Goal: Task Accomplishment & Management: Manage account settings

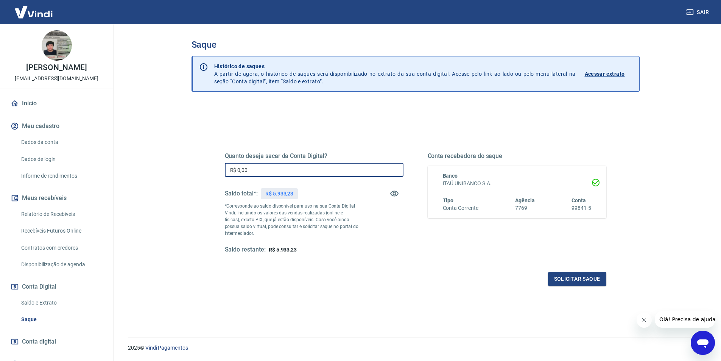
drag, startPoint x: 258, startPoint y: 167, endPoint x: 228, endPoint y: 164, distance: 29.3
click at [228, 164] on input "R$ 0,00" at bounding box center [314, 170] width 179 height 14
type input "R$ 5.933,23"
click at [578, 279] on button "Solicitar saque" at bounding box center [577, 279] width 58 height 14
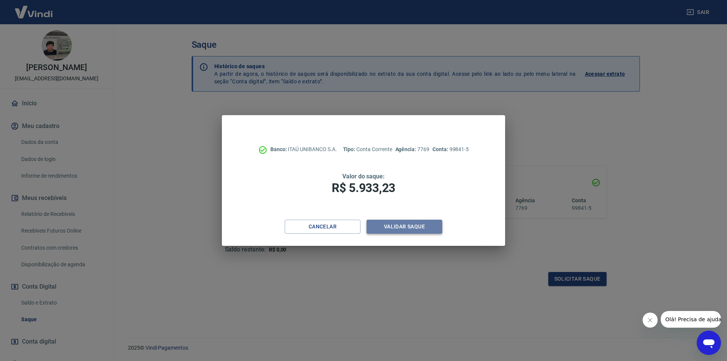
click at [388, 228] on button "Validar saque" at bounding box center [405, 227] width 76 height 14
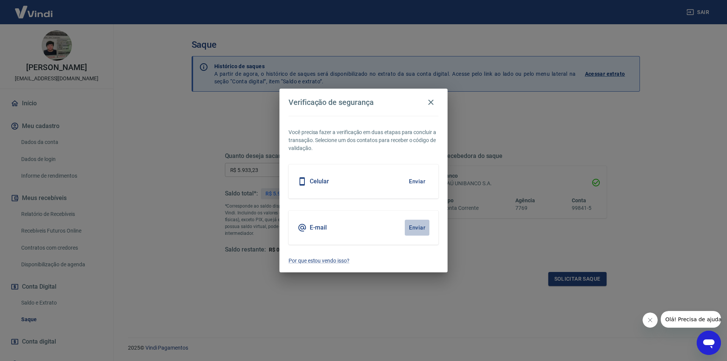
click at [420, 229] on button "Enviar" at bounding box center [417, 228] width 25 height 16
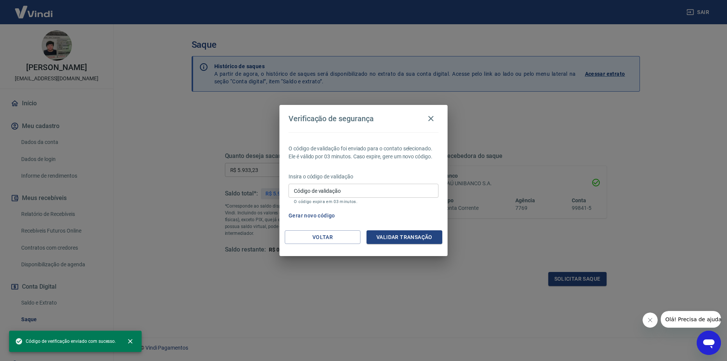
click at [338, 187] on input "Código de validação" at bounding box center [364, 191] width 150 height 14
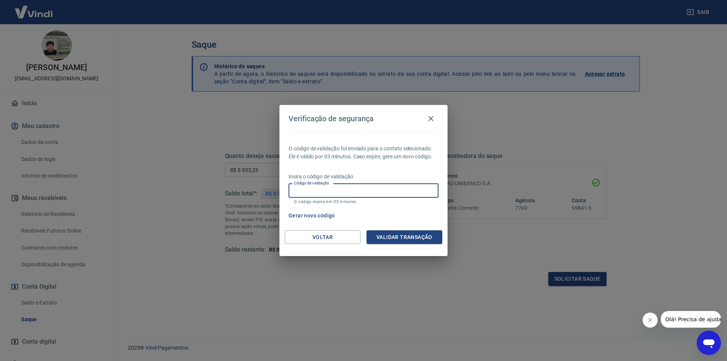
paste input "199604"
type input "199604"
click at [381, 237] on button "Validar transação" at bounding box center [405, 237] width 76 height 14
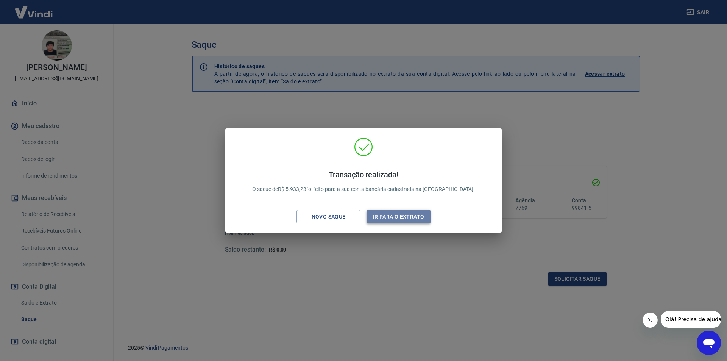
click at [389, 220] on button "Ir para o extrato" at bounding box center [399, 217] width 64 height 14
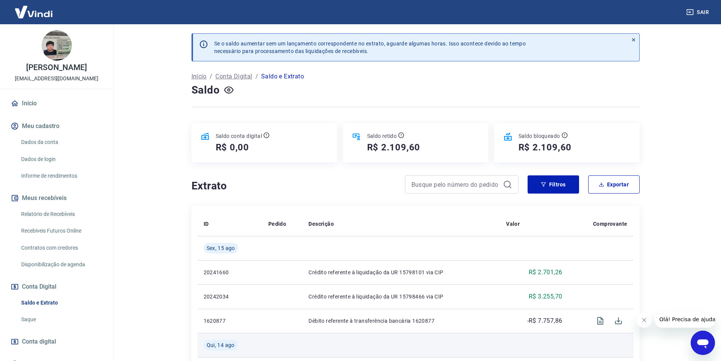
scroll to position [114, 0]
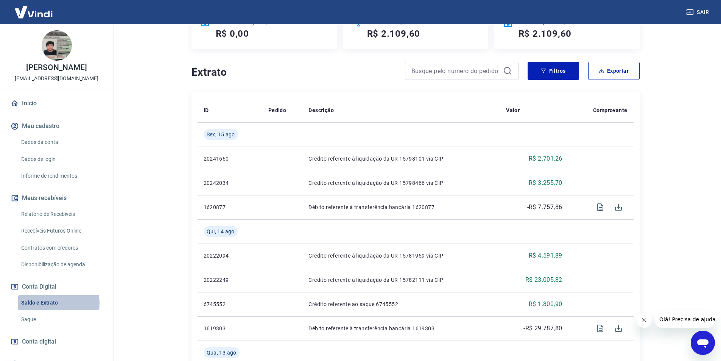
click at [46, 303] on link "Saldo e Extrato" at bounding box center [61, 303] width 86 height 16
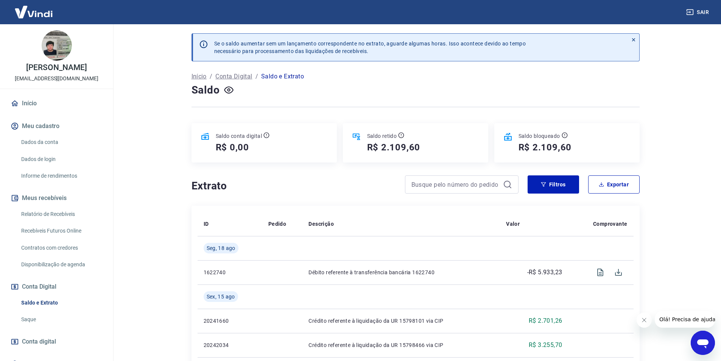
click at [70, 214] on link "Relatório de Recebíveis" at bounding box center [61, 214] width 86 height 16
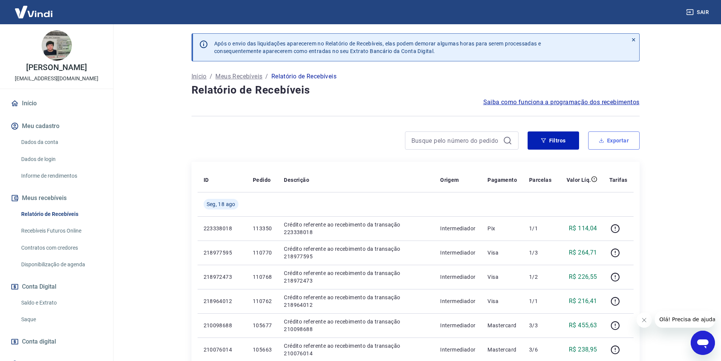
click at [633, 146] on button "Exportar" at bounding box center [615, 140] width 52 height 18
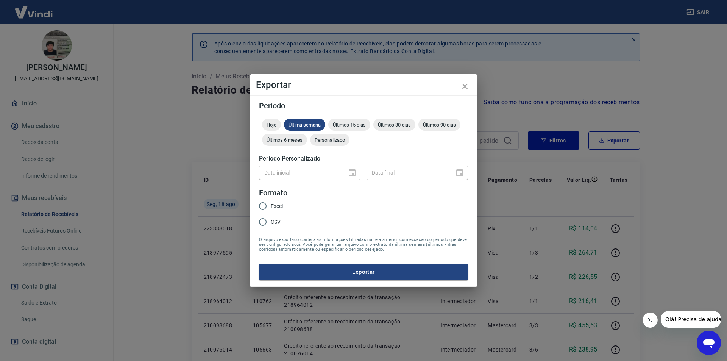
click at [286, 200] on div "Excel CSV" at bounding box center [274, 214] width 30 height 33
click at [274, 207] on span "Excel" at bounding box center [277, 206] width 12 height 8
click at [271, 207] on input "Excel" at bounding box center [263, 206] width 16 height 16
radio input "true"
click at [347, 120] on div "Últimos 15 dias" at bounding box center [349, 125] width 42 height 12
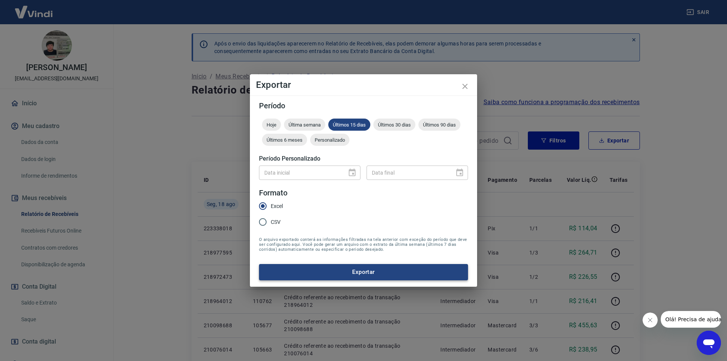
click at [369, 272] on button "Exportar" at bounding box center [363, 272] width 209 height 16
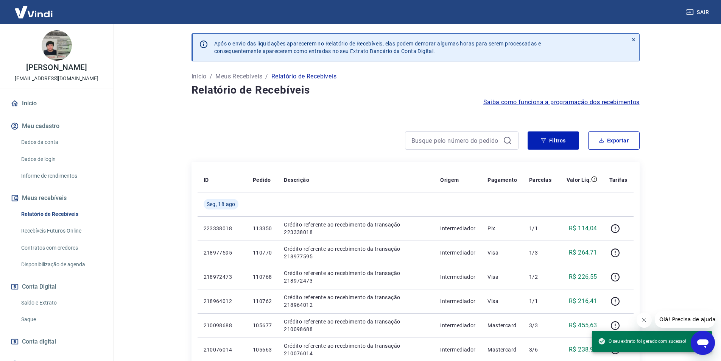
click at [590, 11] on div "Sair" at bounding box center [360, 12] width 721 height 24
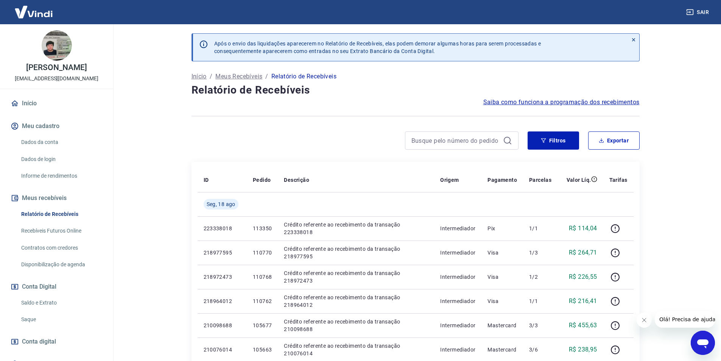
click at [32, 103] on link "Início" at bounding box center [56, 103] width 95 height 17
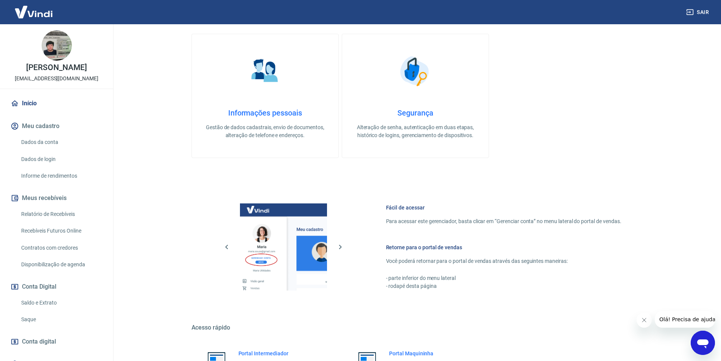
scroll to position [230, 0]
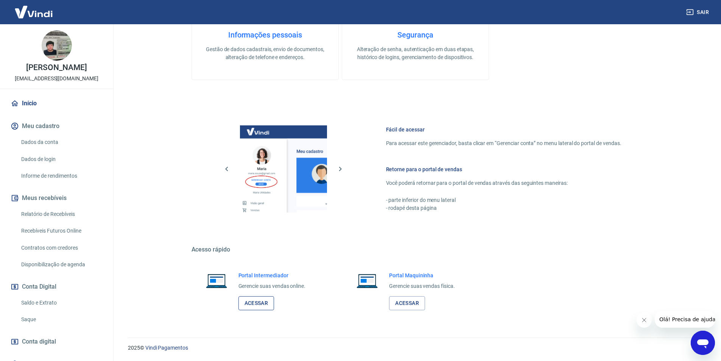
click at [249, 301] on link "Acessar" at bounding box center [257, 303] width 36 height 14
